Goal: Use online tool/utility: Use online tool/utility

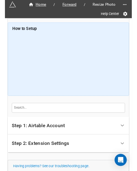
scroll to position [23, 0]
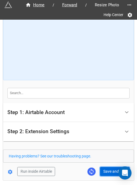
click at [102, 169] on button "Save and Run" at bounding box center [114, 171] width 29 height 9
click at [108, 170] on button "Save and Run" at bounding box center [114, 171] width 29 height 9
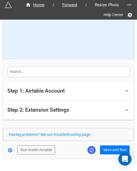
scroll to position [58, 0]
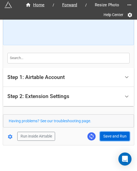
click at [105, 135] on button "Save and Run" at bounding box center [114, 136] width 29 height 9
drag, startPoint x: 107, startPoint y: 138, endPoint x: 132, endPoint y: 128, distance: 27.7
click at [107, 138] on button "Save and Run" at bounding box center [114, 136] width 29 height 9
click at [106, 134] on button "Save and Run" at bounding box center [114, 136] width 29 height 9
drag, startPoint x: 104, startPoint y: 133, endPoint x: 109, endPoint y: 133, distance: 5.2
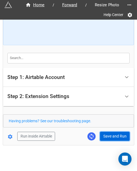
click at [104, 133] on button "Save and Run" at bounding box center [114, 136] width 29 height 9
click at [111, 132] on button "Save and Run" at bounding box center [114, 136] width 29 height 9
click at [106, 138] on button "Save and Run" at bounding box center [114, 136] width 29 height 9
click at [108, 136] on button "Save and Run" at bounding box center [114, 136] width 29 height 9
click at [105, 134] on button "Save and Run" at bounding box center [114, 136] width 29 height 9
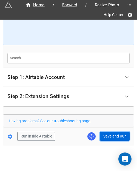
click at [104, 135] on button "Save and Run" at bounding box center [114, 136] width 29 height 9
click at [110, 132] on button "Save and Run" at bounding box center [114, 136] width 29 height 9
click at [116, 138] on button "Save and Run" at bounding box center [114, 136] width 29 height 9
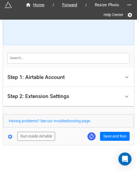
click at [109, 142] on div "Home / Forward / Resize Photo Help Center How to Setup Step 1: Airtable Account…" at bounding box center [68, 53] width 131 height 184
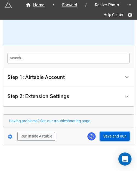
click at [111, 139] on button "Save and Run" at bounding box center [114, 136] width 29 height 9
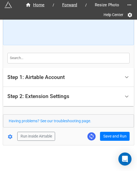
click at [111, 131] on form "How to Setup Step 1: Airtable Account Airtable User API Key Manna-Sinsub Airtab…" at bounding box center [68, 53] width 131 height 175
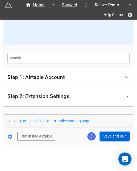
click at [111, 132] on button "Save and Run" at bounding box center [114, 136] width 29 height 9
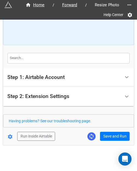
click at [108, 142] on div "Home / Forward / Resize Photo Help Center How to Setup Step 1: Airtable Account…" at bounding box center [68, 53] width 131 height 184
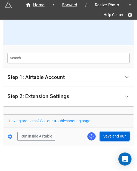
click at [110, 134] on button "Save and Run" at bounding box center [114, 136] width 29 height 9
drag, startPoint x: 105, startPoint y: 130, endPoint x: 108, endPoint y: 135, distance: 5.2
click at [106, 132] on form "How to Setup Step 1: Airtable Account Airtable User API Key Manna-Sinsub Airtab…" at bounding box center [68, 53] width 131 height 175
click at [109, 135] on button "Save and Run" at bounding box center [114, 136] width 29 height 9
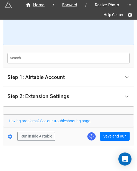
click at [118, 140] on div "Home / Forward / Resize Photo Help Center How to Setup Step 1: Airtable Account…" at bounding box center [68, 53] width 131 height 184
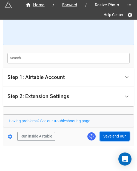
click at [118, 137] on button "Save and Run" at bounding box center [114, 136] width 29 height 9
click at [110, 135] on button "Save and Run" at bounding box center [114, 136] width 29 height 9
click at [114, 137] on button "Save and Run" at bounding box center [114, 136] width 29 height 9
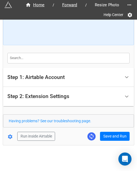
click at [108, 130] on form "How to Setup Step 1: Airtable Account Airtable User API Key Manna-Sinsub Airtab…" at bounding box center [68, 53] width 131 height 175
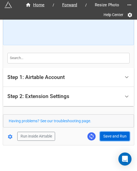
click at [107, 138] on button "Save and Run" at bounding box center [114, 136] width 29 height 9
drag, startPoint x: 105, startPoint y: 135, endPoint x: 136, endPoint y: 142, distance: 31.0
click at [105, 135] on button "Save and Run" at bounding box center [114, 136] width 29 height 9
click at [109, 134] on button "Save and Run" at bounding box center [114, 136] width 29 height 9
drag, startPoint x: 104, startPoint y: 135, endPoint x: 112, endPoint y: 135, distance: 8.2
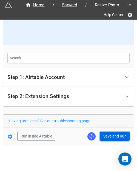
click at [104, 135] on button "Save and Run" at bounding box center [114, 136] width 29 height 9
drag, startPoint x: 105, startPoint y: 134, endPoint x: 118, endPoint y: 142, distance: 14.7
click at [105, 134] on button "Save and Run" at bounding box center [114, 136] width 29 height 9
click at [113, 139] on button "Save and Run" at bounding box center [114, 136] width 29 height 9
drag, startPoint x: 100, startPoint y: 134, endPoint x: 135, endPoint y: 133, distance: 34.4
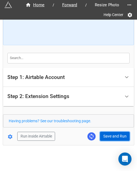
click at [100, 134] on button "Save and Run" at bounding box center [114, 136] width 29 height 9
click at [113, 140] on button "Save and Run" at bounding box center [114, 136] width 29 height 9
click at [111, 132] on button "Save and Run" at bounding box center [114, 136] width 29 height 9
click at [106, 138] on button "Save and Run" at bounding box center [114, 136] width 29 height 9
drag, startPoint x: 107, startPoint y: 135, endPoint x: 107, endPoint y: 167, distance: 31.1
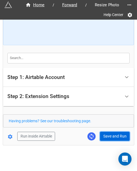
click at [107, 135] on button "Save and Run" at bounding box center [114, 136] width 29 height 9
click at [110, 137] on button "Save and Run" at bounding box center [114, 136] width 29 height 9
drag, startPoint x: 108, startPoint y: 136, endPoint x: 131, endPoint y: 150, distance: 27.1
click at [108, 136] on button "Save and Run" at bounding box center [114, 136] width 29 height 9
click at [105, 132] on button "Save and Run" at bounding box center [114, 136] width 29 height 9
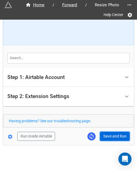
click at [103, 140] on button "Save and Run" at bounding box center [114, 136] width 29 height 9
click at [116, 135] on button "Save and Run" at bounding box center [114, 136] width 29 height 9
click at [111, 134] on button "Save and Run" at bounding box center [114, 136] width 29 height 9
click at [113, 134] on button "Save and Run" at bounding box center [114, 136] width 29 height 9
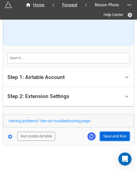
click at [115, 135] on button "Save and Run" at bounding box center [114, 136] width 29 height 9
click at [120, 134] on button "Save and Run" at bounding box center [114, 136] width 29 height 9
click at [106, 137] on button "Save and Run" at bounding box center [114, 136] width 29 height 9
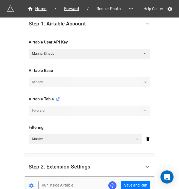
scroll to position [27, 0]
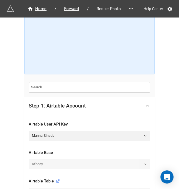
click at [148, 101] on div at bounding box center [147, 105] width 12 height 12
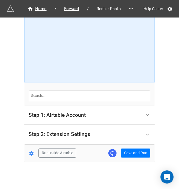
scroll to position [18, 0]
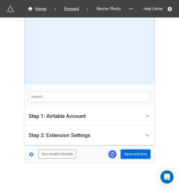
click at [137, 154] on button "Save and Run" at bounding box center [135, 153] width 29 height 9
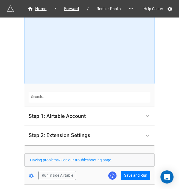
click at [131, 169] on form "How to Setup Step 1: Airtable Account Airtable User API Key Manna-Sinsub Airtab…" at bounding box center [89, 91] width 131 height 175
click at [131, 171] on button "Save and Run" at bounding box center [135, 175] width 29 height 9
click at [134, 173] on button "Save and Run" at bounding box center [135, 175] width 29 height 9
click at [129, 173] on button "Save and Run" at bounding box center [135, 175] width 29 height 9
click at [122, 177] on button "Save and Run" at bounding box center [135, 175] width 29 height 9
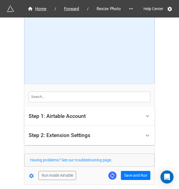
click at [170, 65] on div "Home / Forward / Resize Photo Help Center How to Setup Step 1: Airtable Account…" at bounding box center [89, 96] width 179 height 229
click at [132, 177] on button "Save and Run" at bounding box center [135, 175] width 29 height 9
click at [133, 170] on form "How to Setup Step 1: Airtable Account Airtable User API Key Manna-Sinsub Airtab…" at bounding box center [89, 91] width 131 height 175
click at [133, 173] on button "Save and Run" at bounding box center [135, 175] width 29 height 9
click at [125, 173] on button "Save and Run" at bounding box center [135, 175] width 29 height 9
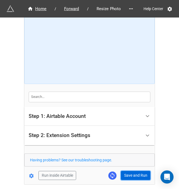
drag, startPoint x: 133, startPoint y: 177, endPoint x: 174, endPoint y: 152, distance: 47.9
click at [133, 177] on button "Save and Run" at bounding box center [135, 175] width 29 height 9
click at [139, 173] on button "Save and Run" at bounding box center [135, 175] width 29 height 9
